Goal: Task Accomplishment & Management: Use online tool/utility

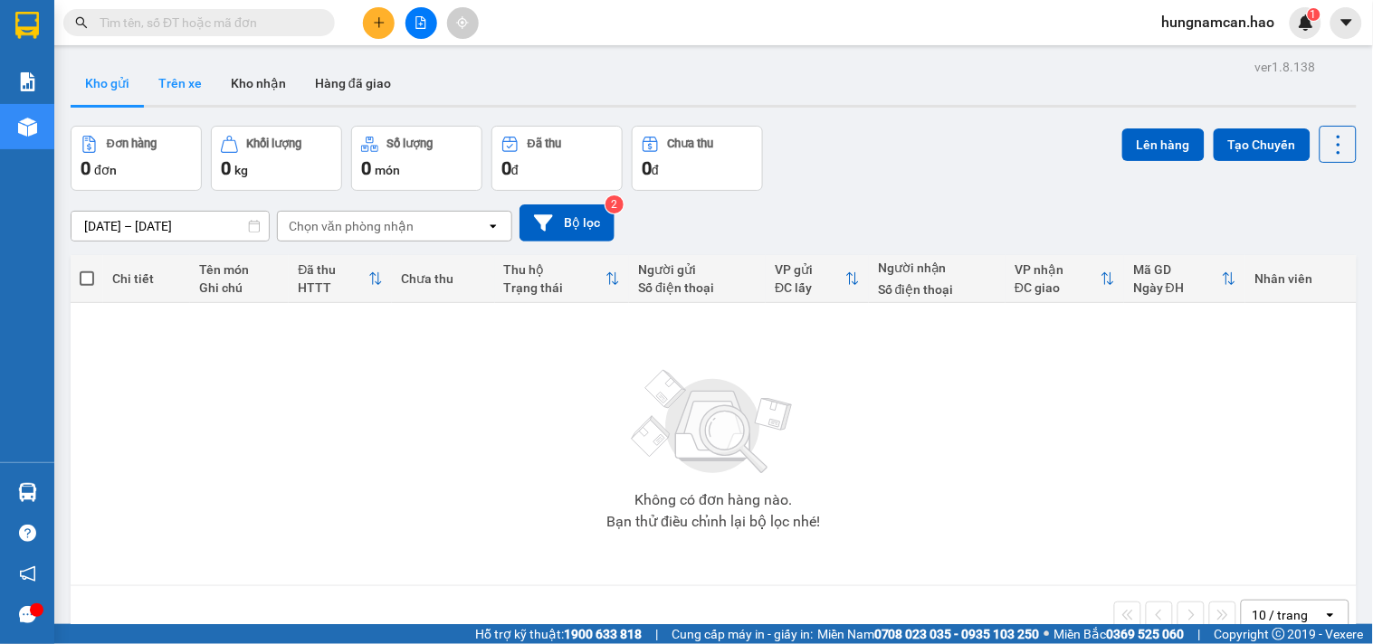
click at [196, 82] on button "Trên xe" at bounding box center [180, 83] width 72 height 43
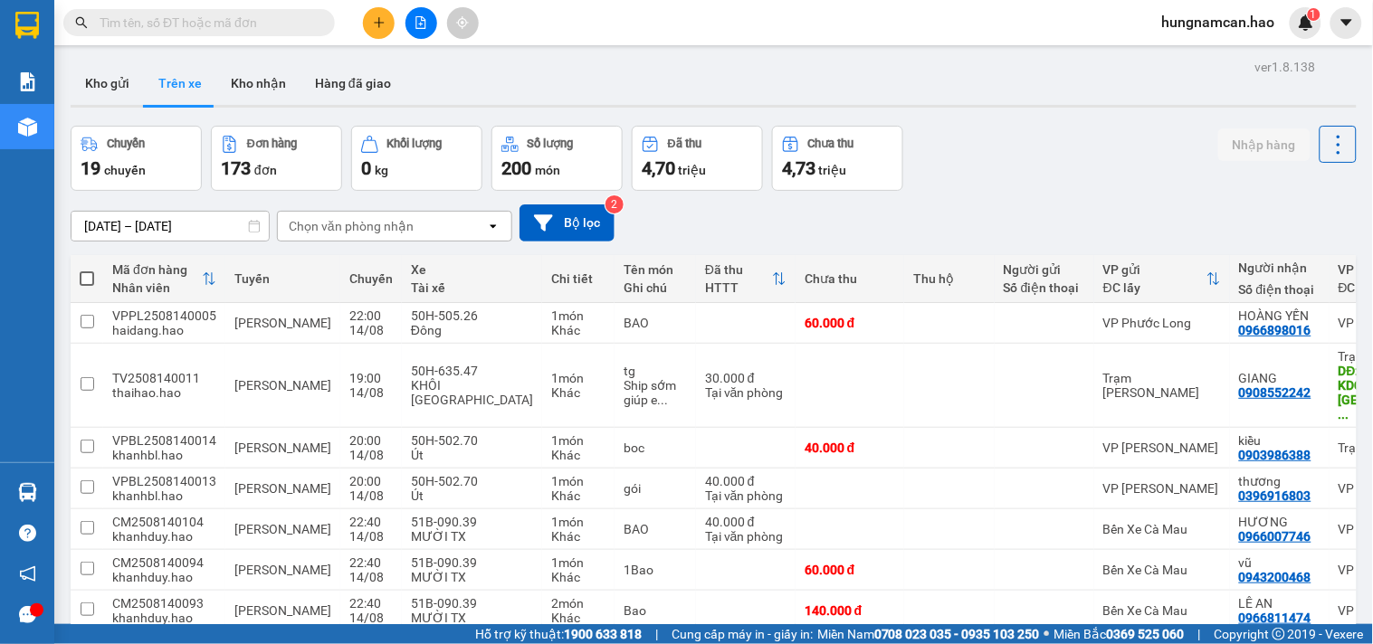
click at [356, 218] on div "Chọn văn phòng nhận" at bounding box center [351, 226] width 125 height 18
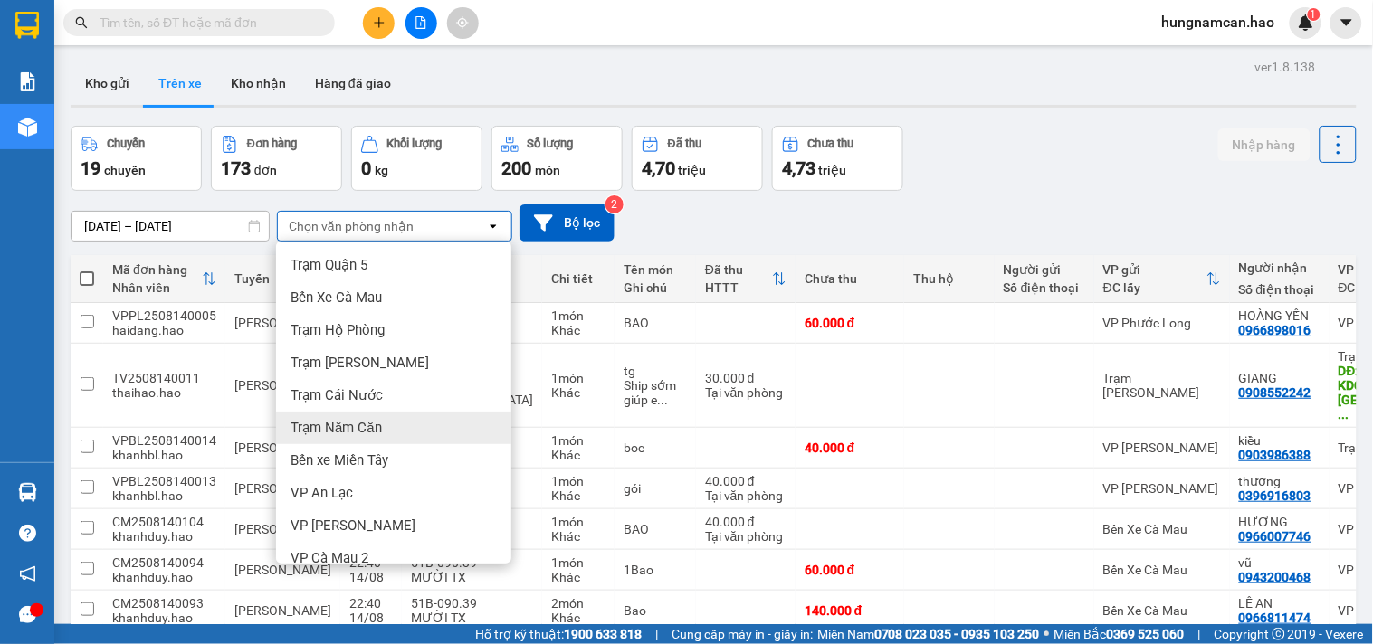
click at [339, 424] on span "Trạm Năm Căn" at bounding box center [336, 428] width 91 height 18
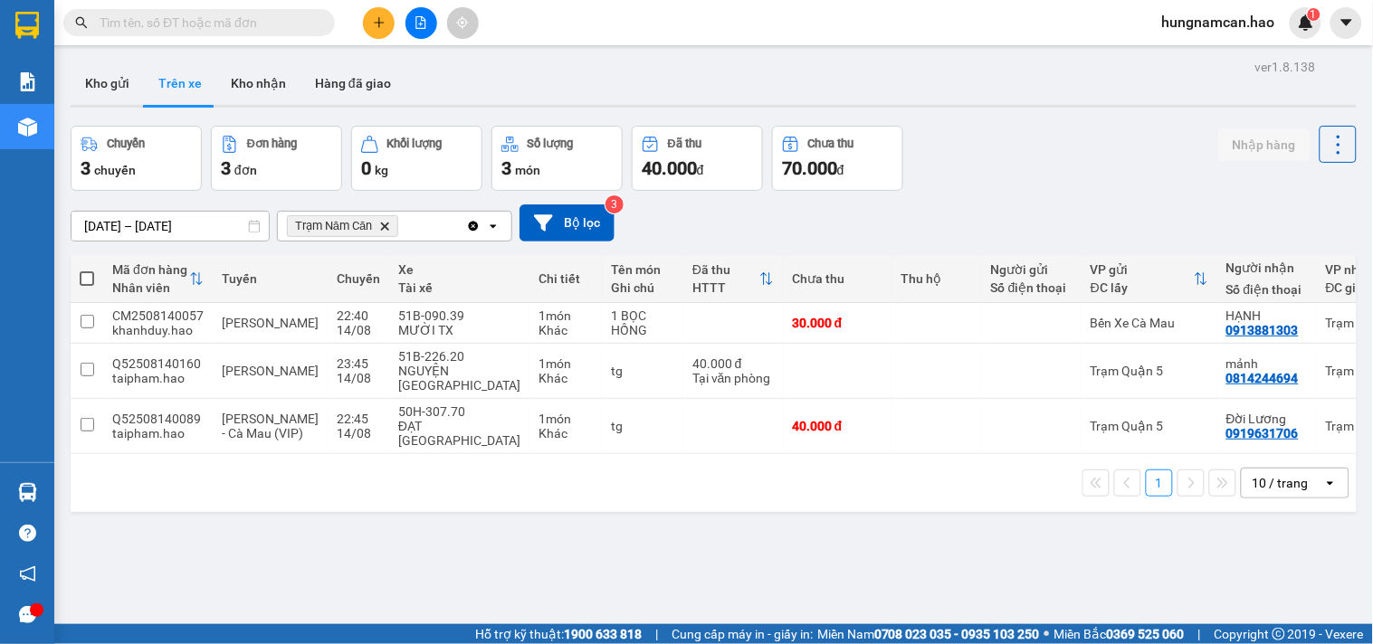
scroll to position [0, 129]
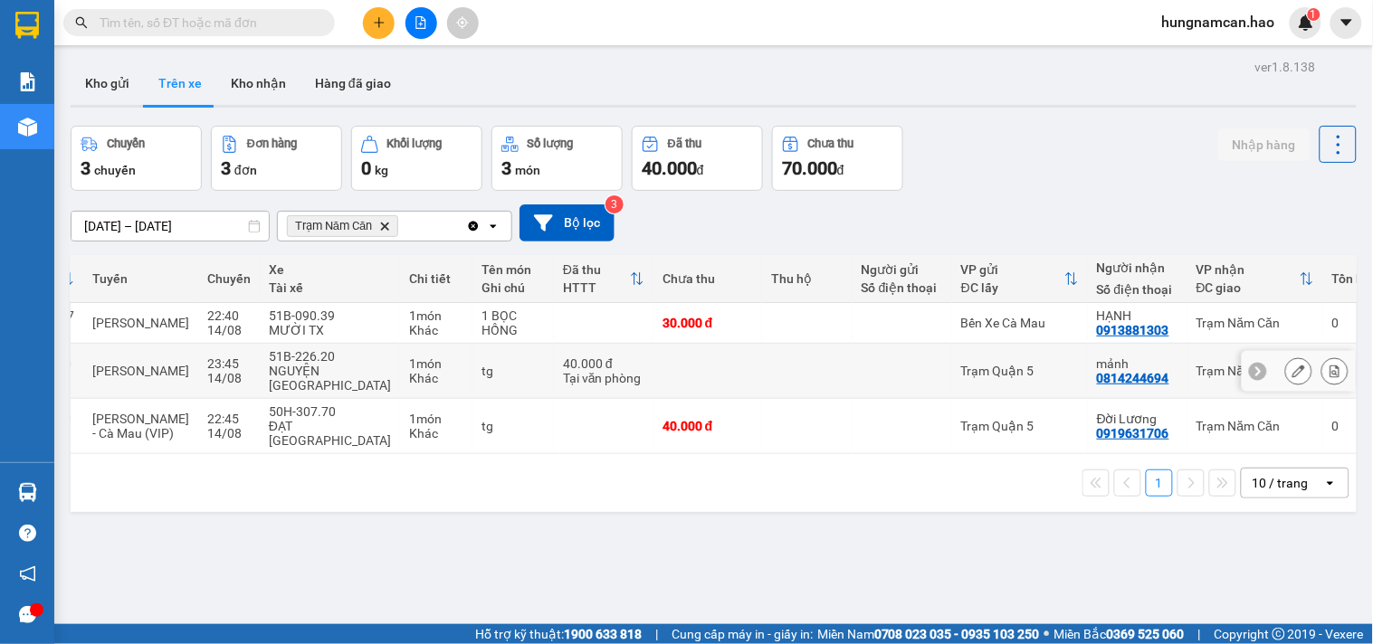
click at [1035, 367] on td "Trạm Quận 5" at bounding box center [1020, 371] width 136 height 55
checkbox input "true"
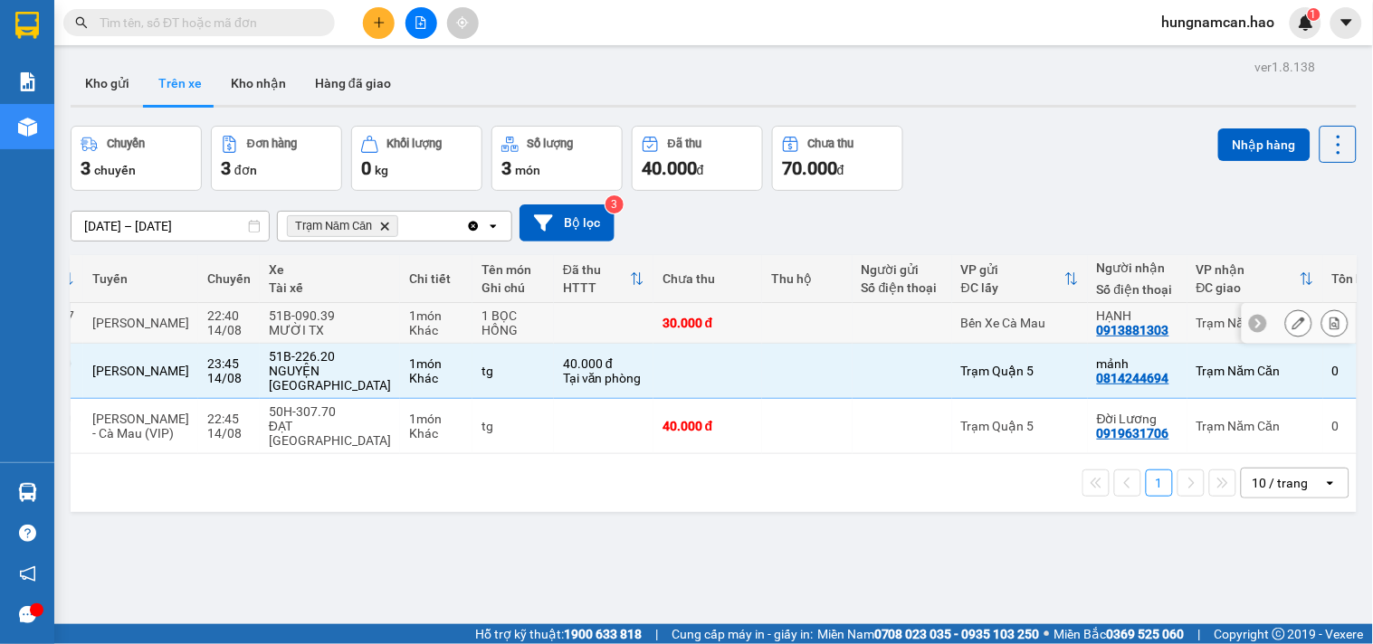
click at [1088, 340] on td "HẠNH 0913881303" at bounding box center [1138, 323] width 100 height 41
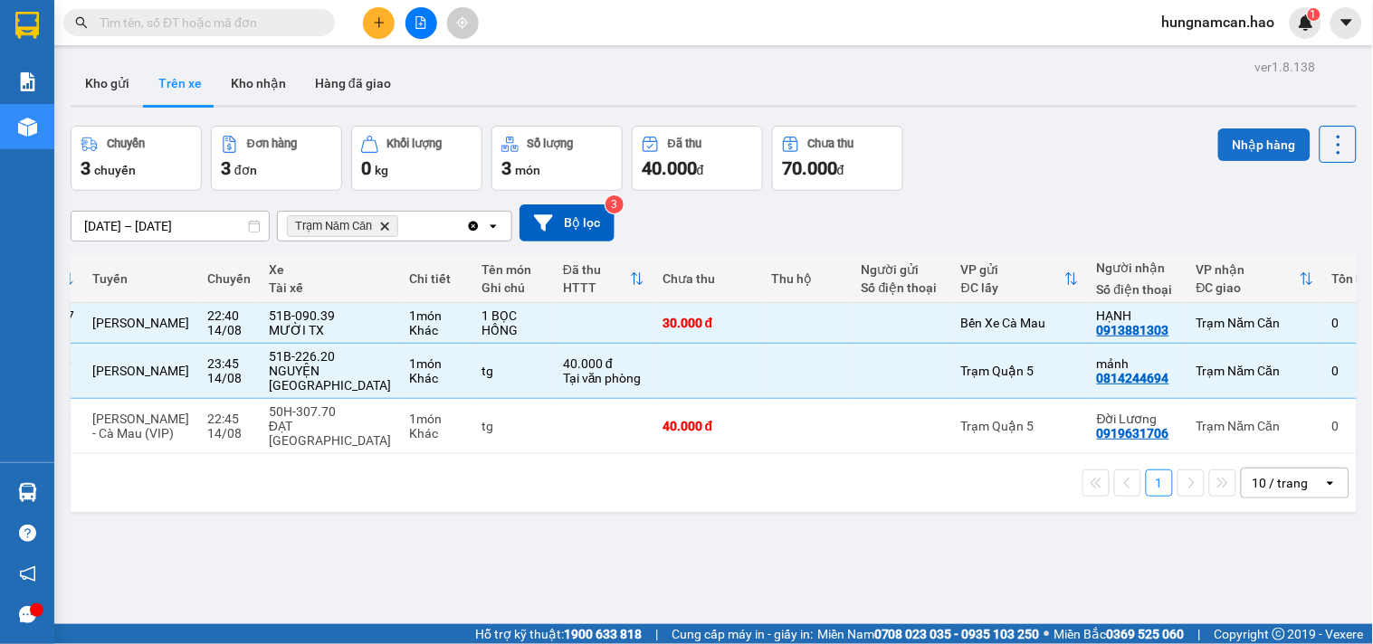
click at [1235, 148] on button "Nhập hàng" at bounding box center [1264, 145] width 92 height 33
checkbox input "false"
